Goal: Transaction & Acquisition: Purchase product/service

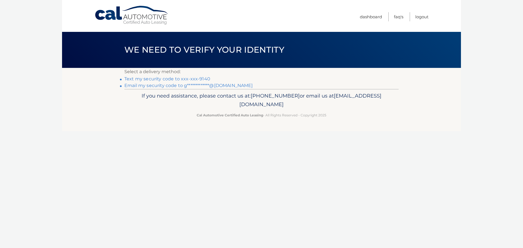
click at [136, 80] on link "Text my security code to xxx-xxx-9140" at bounding box center [167, 78] width 86 height 5
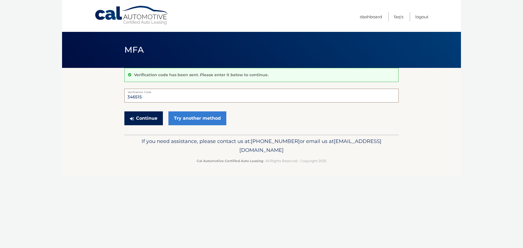
type input "346515"
click at [140, 116] on button "Continue" at bounding box center [143, 118] width 39 height 14
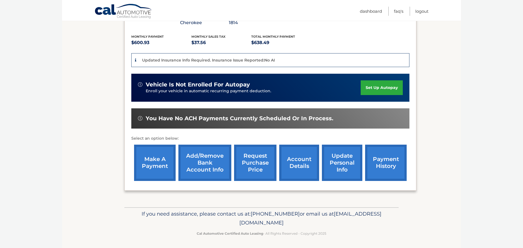
scroll to position [115, 0]
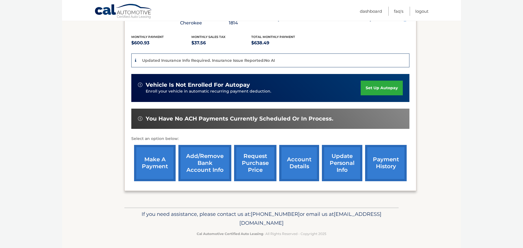
click at [144, 165] on link "make a payment" at bounding box center [155, 163] width 42 height 36
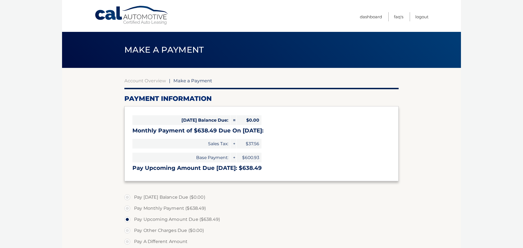
select select "ZjYyY2JhNjEtOWM3Mi00NjgzLWEyMDAtMWU0YWIzYTljMGMx"
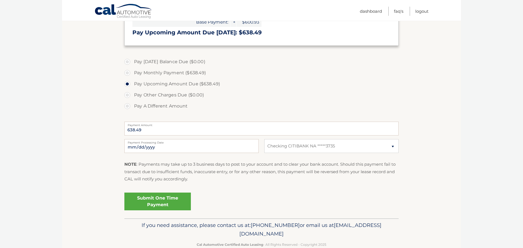
scroll to position [136, 0]
click at [154, 198] on link "Submit One Time Payment" at bounding box center [157, 201] width 66 height 18
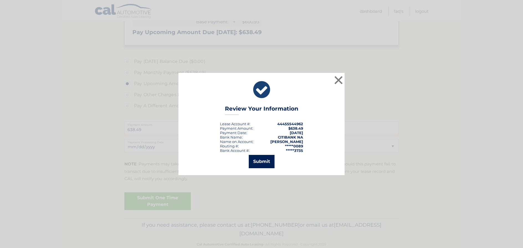
click at [263, 161] on button "Submit" at bounding box center [262, 161] width 26 height 13
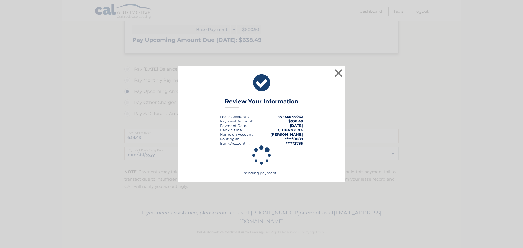
scroll to position [127, 0]
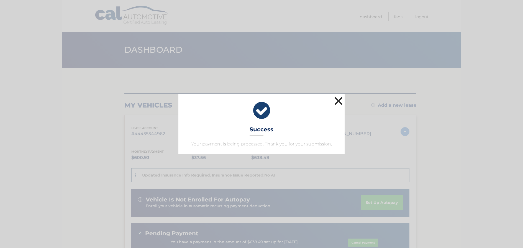
click at [340, 100] on button "×" at bounding box center [338, 100] width 11 height 11
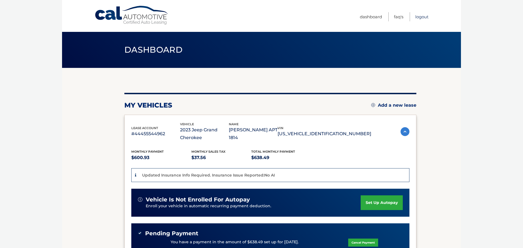
click at [421, 17] on link "Logout" at bounding box center [421, 16] width 13 height 9
